Goal: Task Accomplishment & Management: Manage account settings

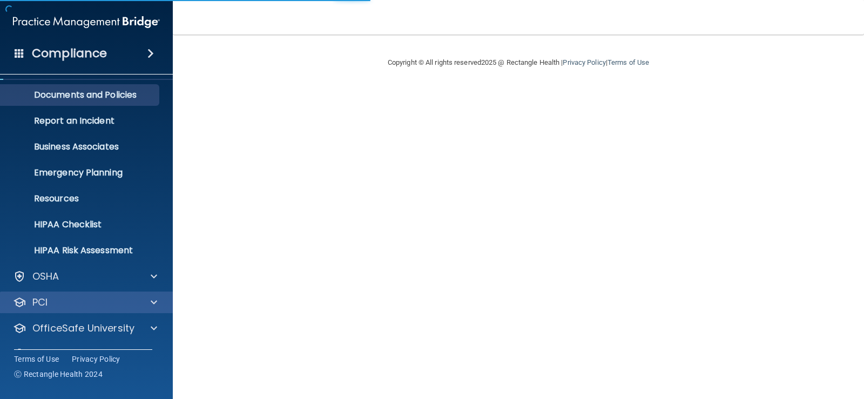
scroll to position [49, 0]
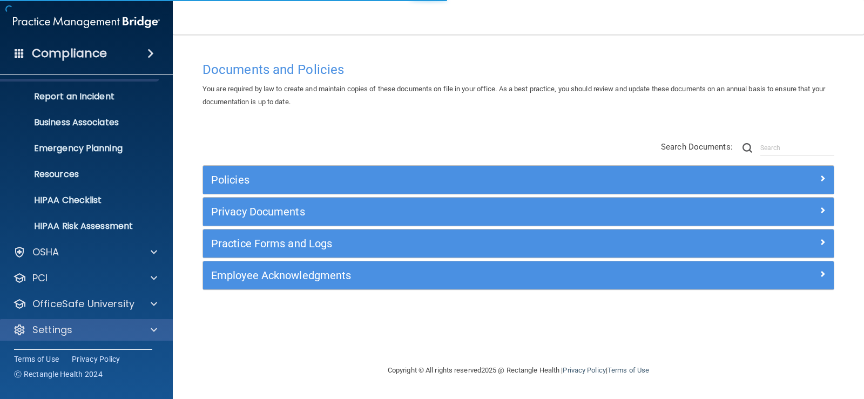
click at [108, 322] on div "Settings" at bounding box center [86, 330] width 173 height 22
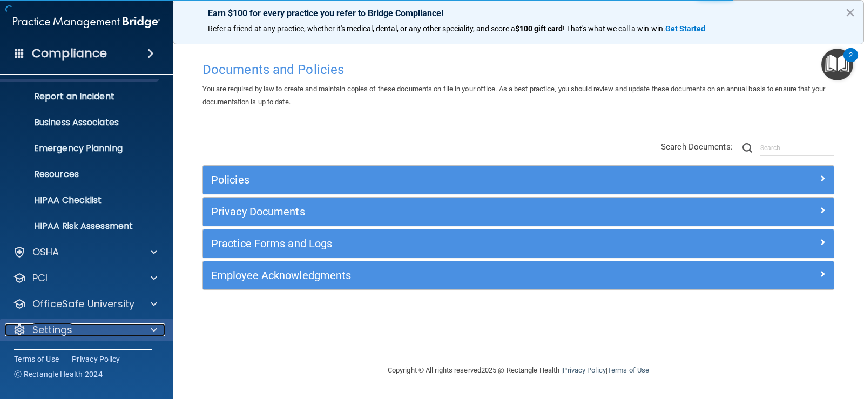
click at [151, 325] on span at bounding box center [154, 330] width 6 height 13
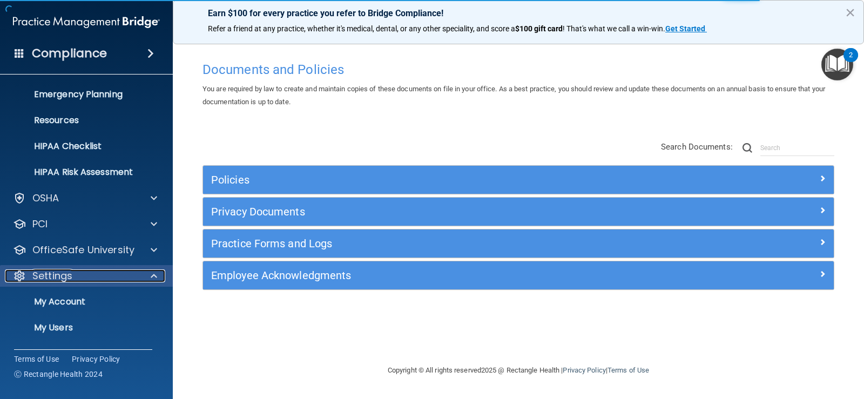
scroll to position [153, 0]
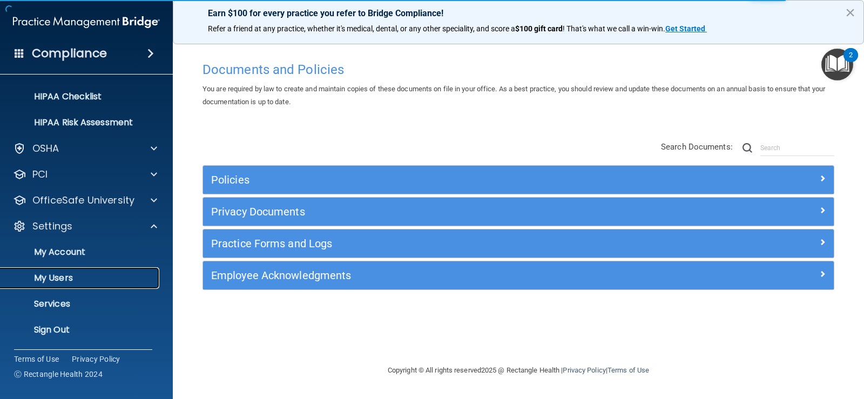
click at [85, 282] on p "My Users" at bounding box center [80, 278] width 147 height 11
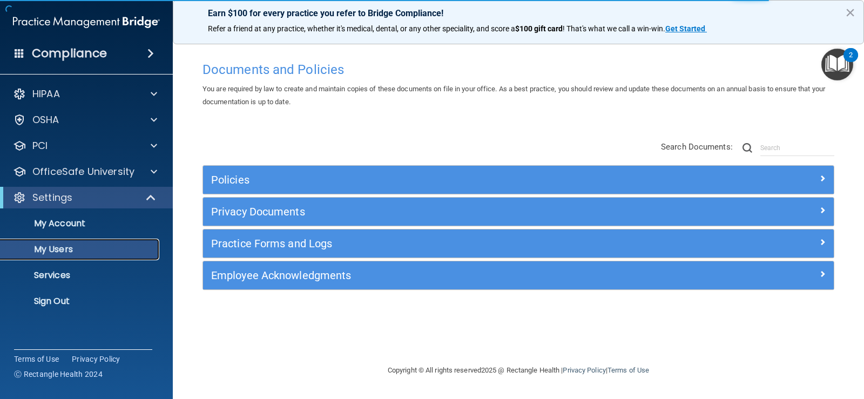
select select "20"
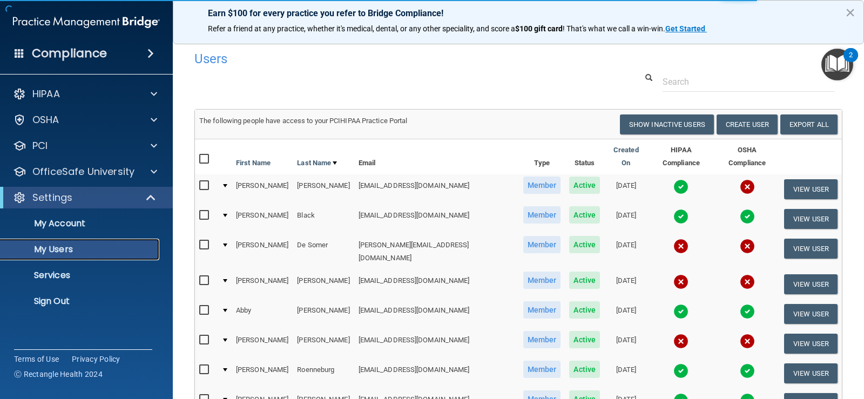
scroll to position [54, 0]
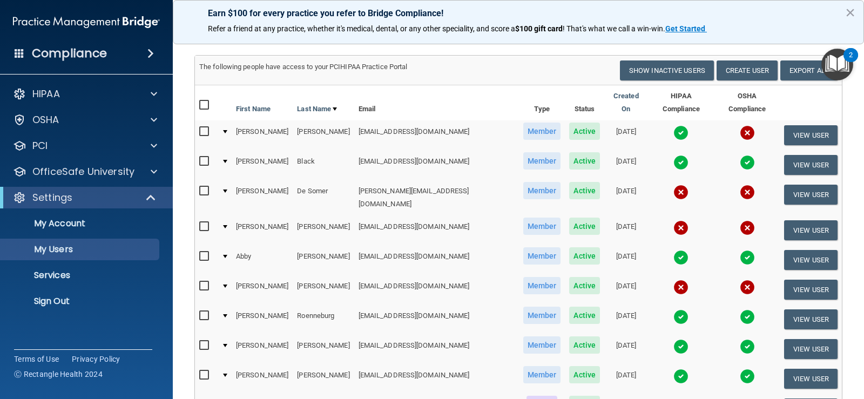
click at [204, 282] on input "checkbox" at bounding box center [205, 286] width 12 height 9
checkbox input "true"
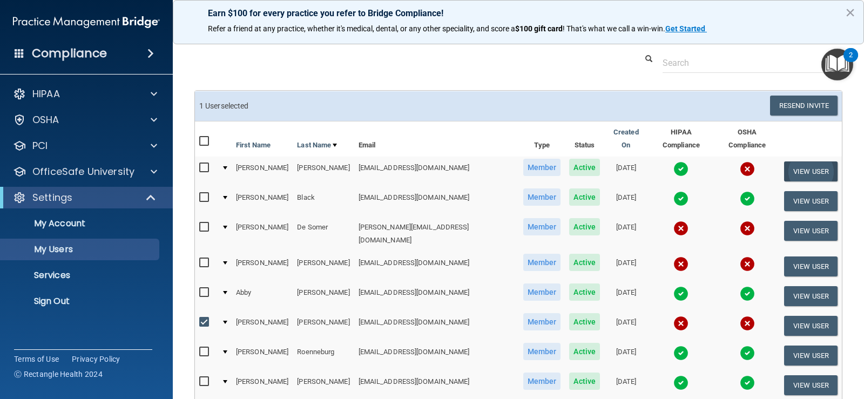
scroll to position [0, 0]
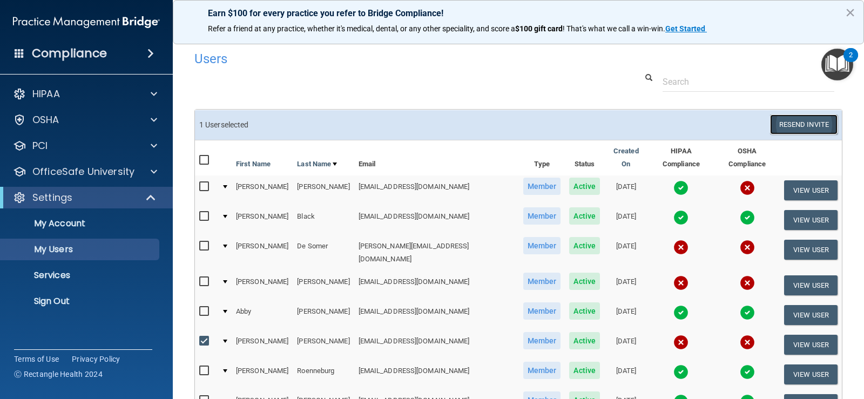
click at [808, 125] on button "Resend Invite" at bounding box center [804, 125] width 68 height 20
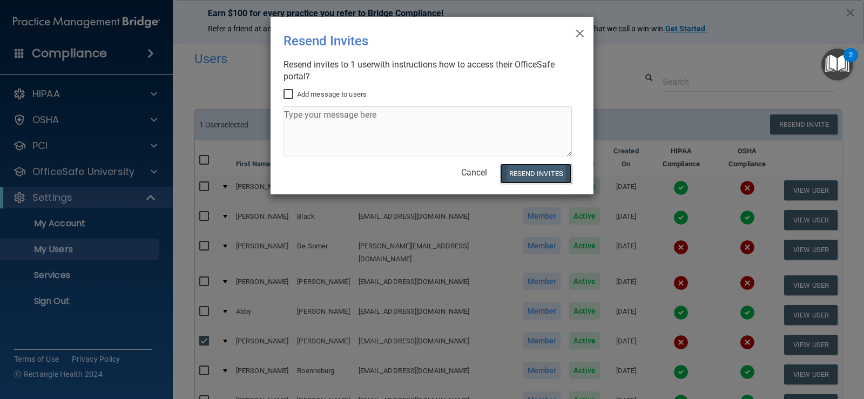
click at [533, 181] on button "Resend Invites" at bounding box center [536, 174] width 72 height 20
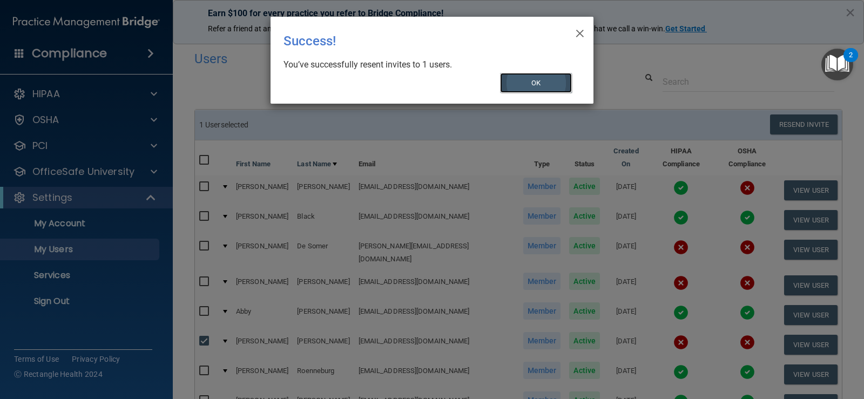
click at [554, 86] on button "OK" at bounding box center [536, 83] width 72 height 20
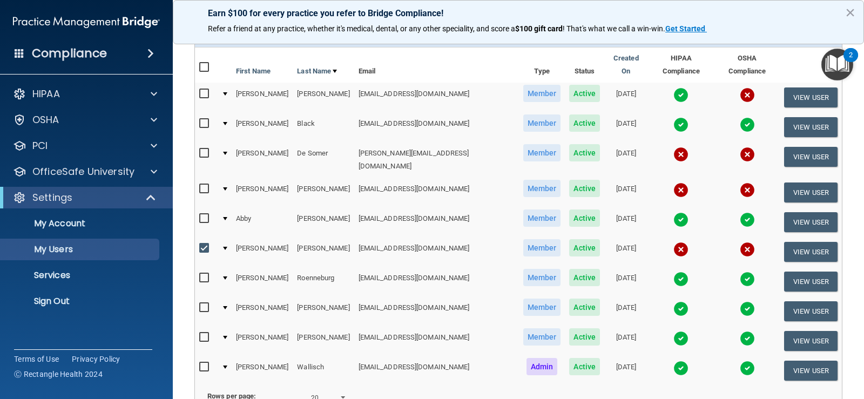
scroll to position [108, 0]
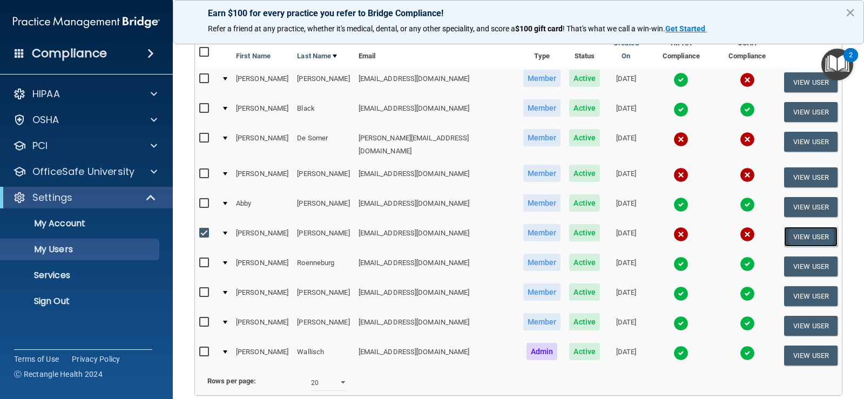
click at [804, 227] on button "View User" at bounding box center [810, 237] width 53 height 20
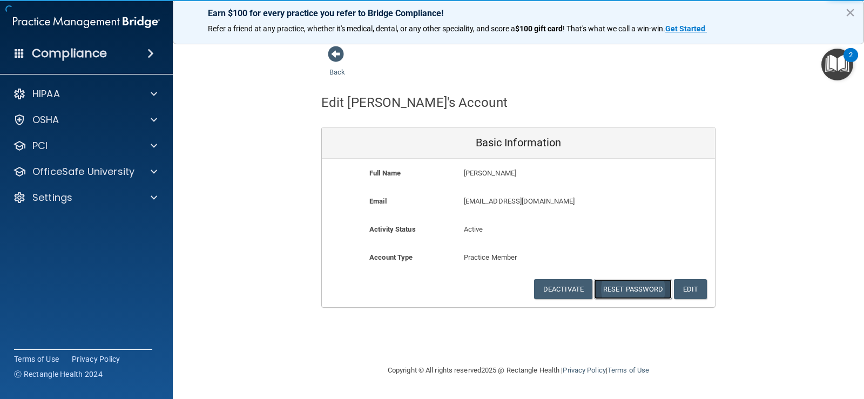
click at [631, 285] on button "Reset Password" at bounding box center [633, 289] width 78 height 20
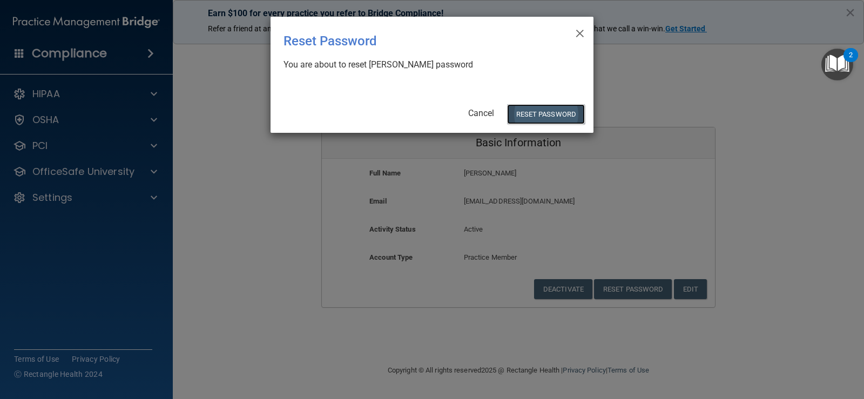
click at [540, 115] on button "Reset Password" at bounding box center [546, 114] width 78 height 20
click at [551, 115] on button "Reset Password" at bounding box center [546, 114] width 78 height 20
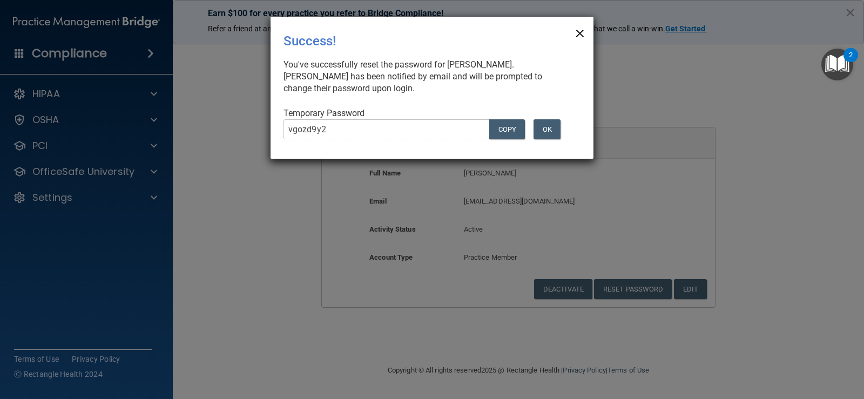
click at [581, 32] on span "×" at bounding box center [580, 32] width 10 height 22
click at [583, 32] on span "×" at bounding box center [580, 32] width 10 height 22
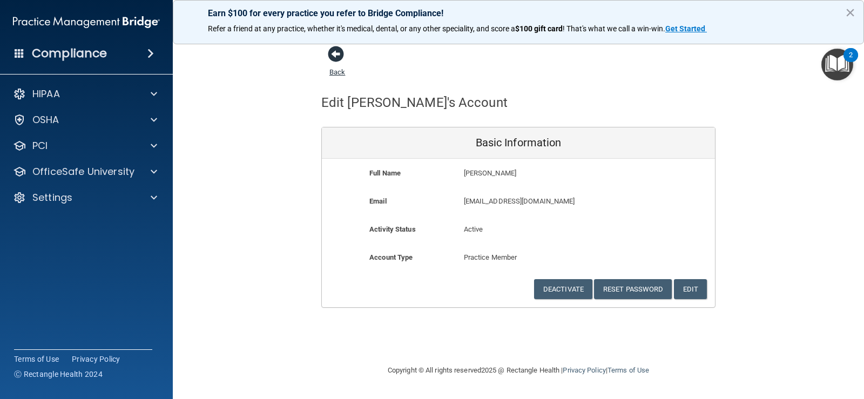
click at [341, 62] on span at bounding box center [336, 54] width 16 height 16
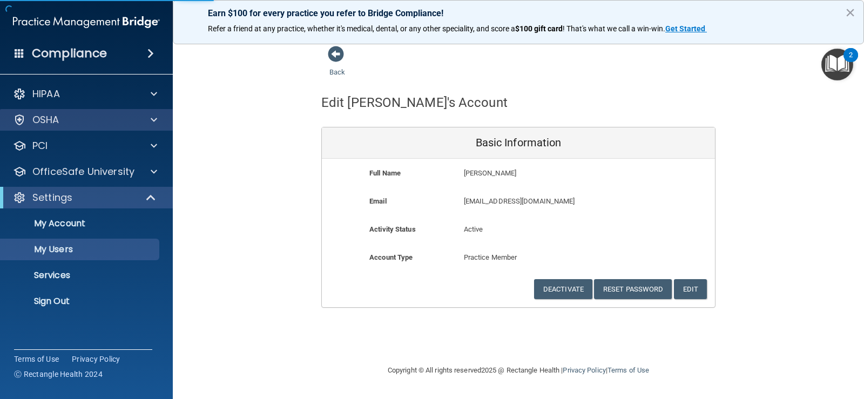
select select "20"
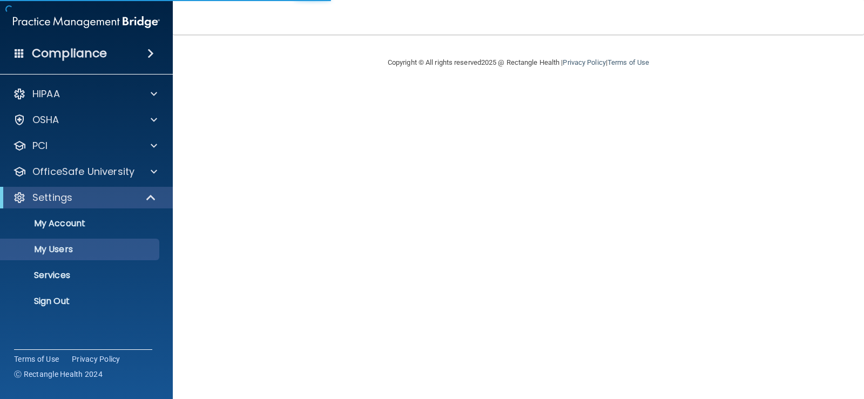
select select "20"
